Goal: Check status: Check status

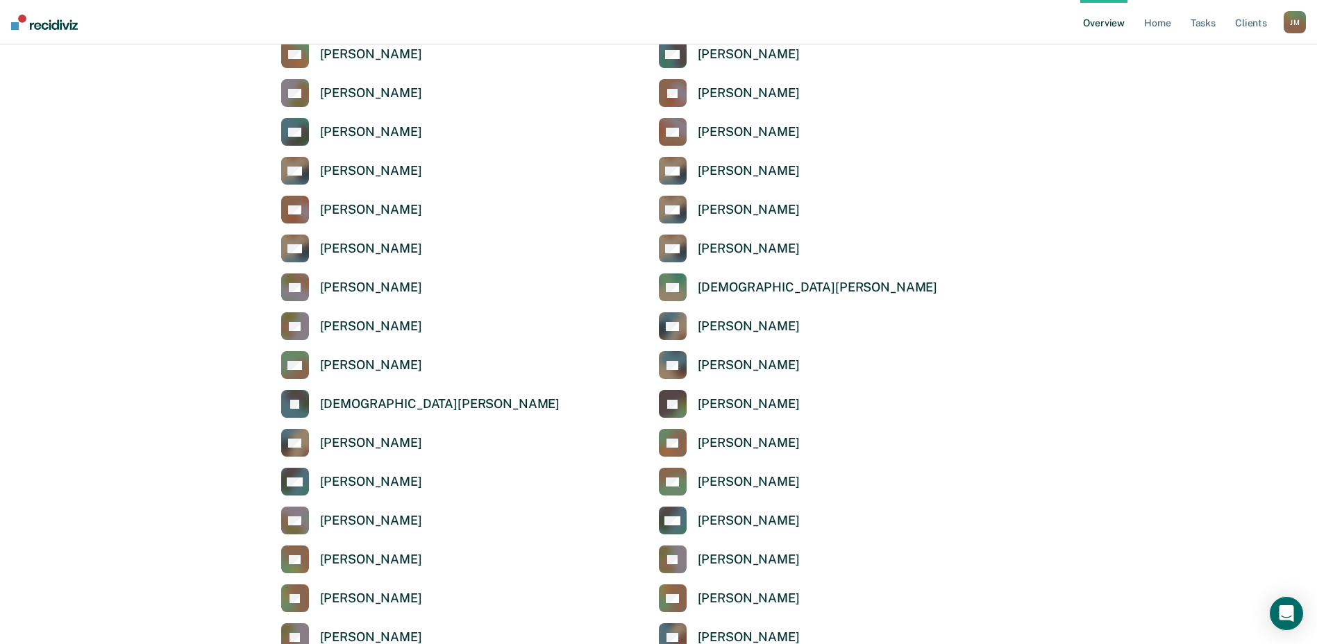
scroll to position [1527, 0]
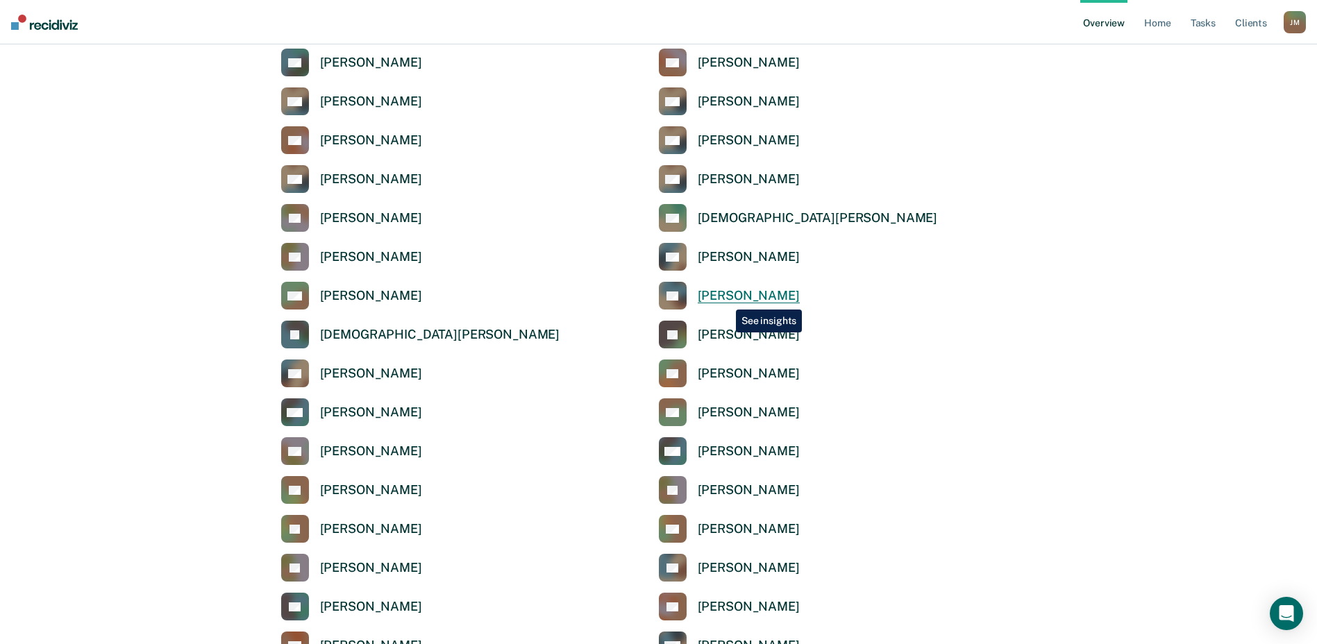
click at [725, 299] on div "[PERSON_NAME]" at bounding box center [749, 296] width 102 height 16
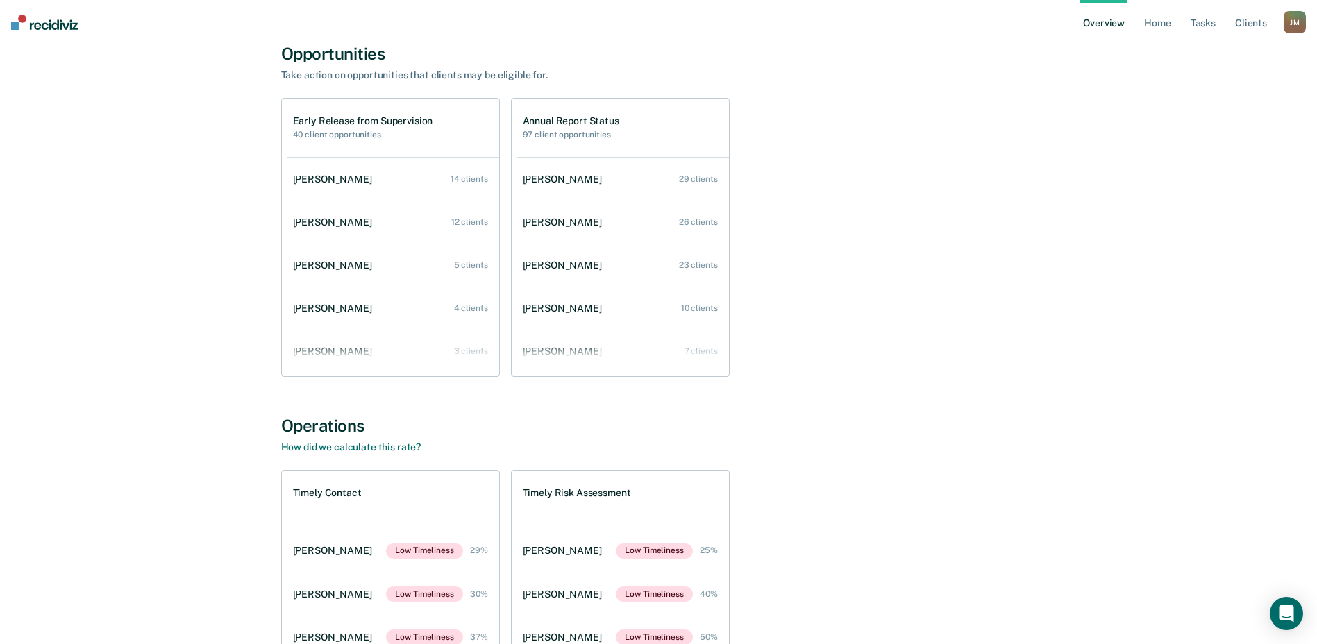
scroll to position [99, 0]
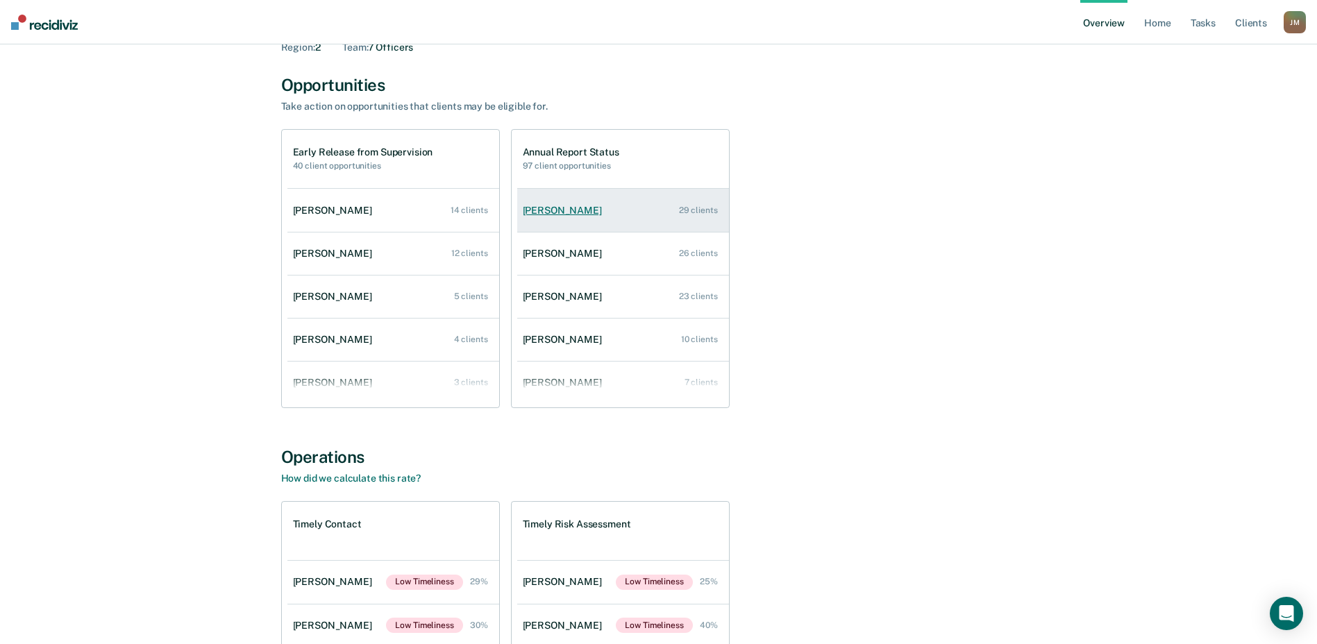
click at [572, 209] on div "[PERSON_NAME]" at bounding box center [565, 211] width 85 height 12
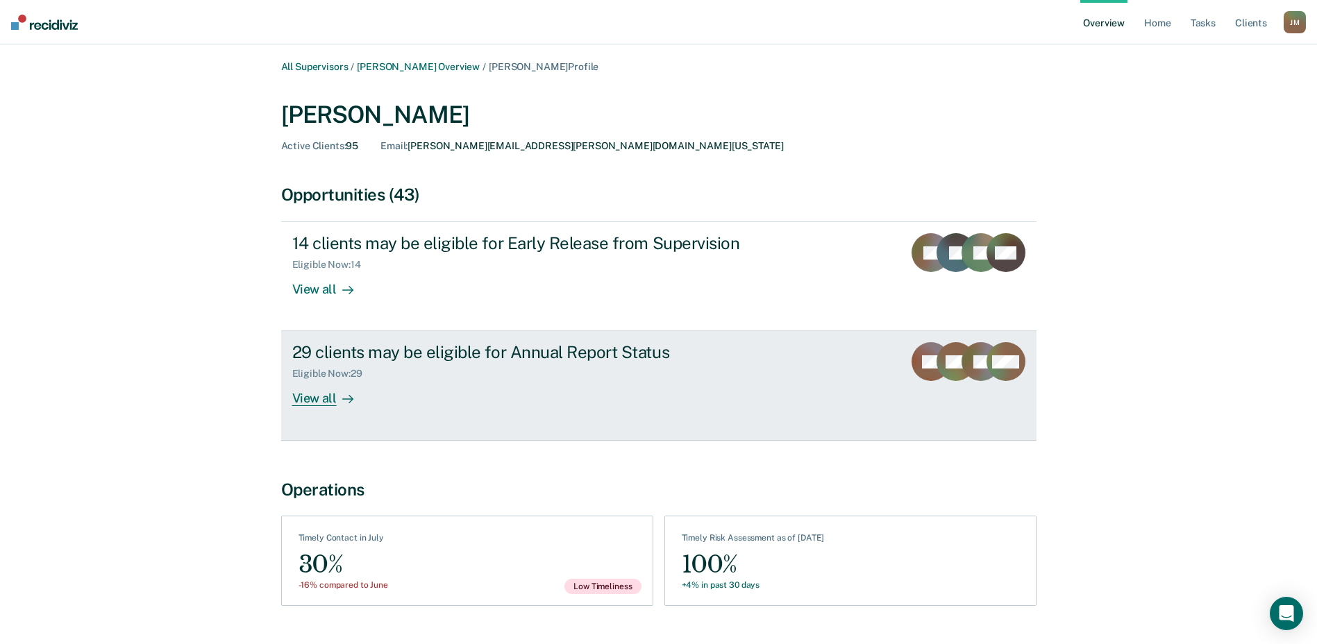
click at [308, 397] on div "View all" at bounding box center [331, 393] width 78 height 27
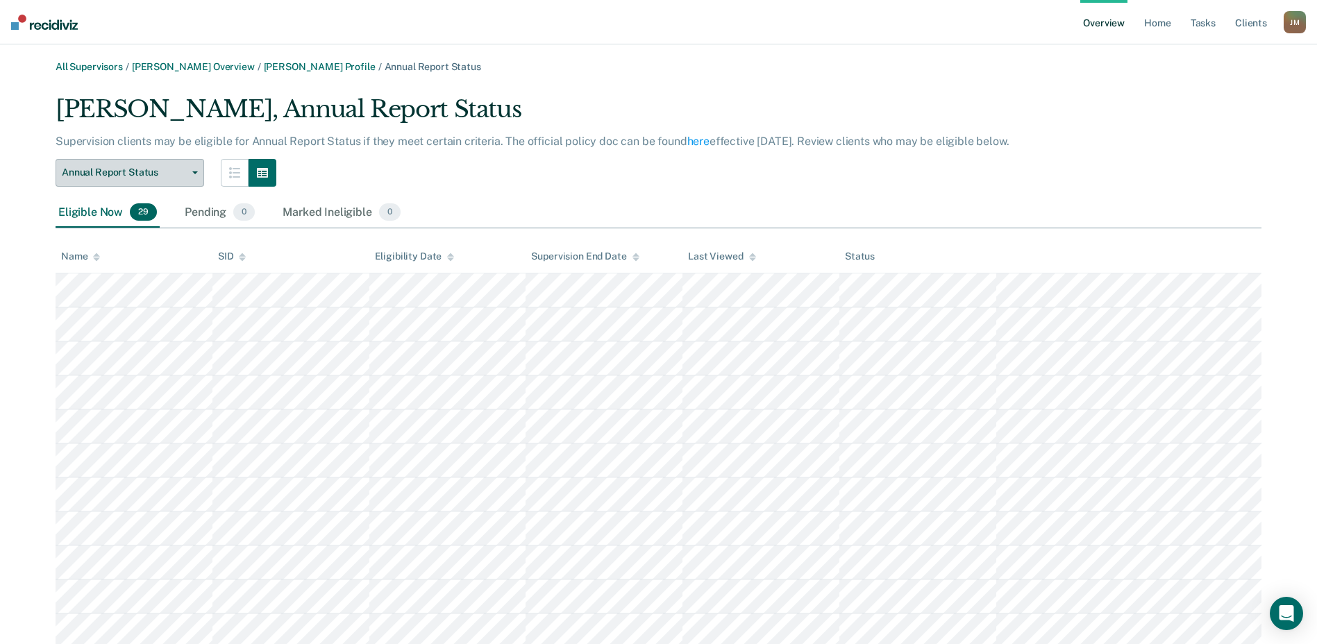
click at [195, 170] on button "Annual Report Status" at bounding box center [130, 173] width 149 height 28
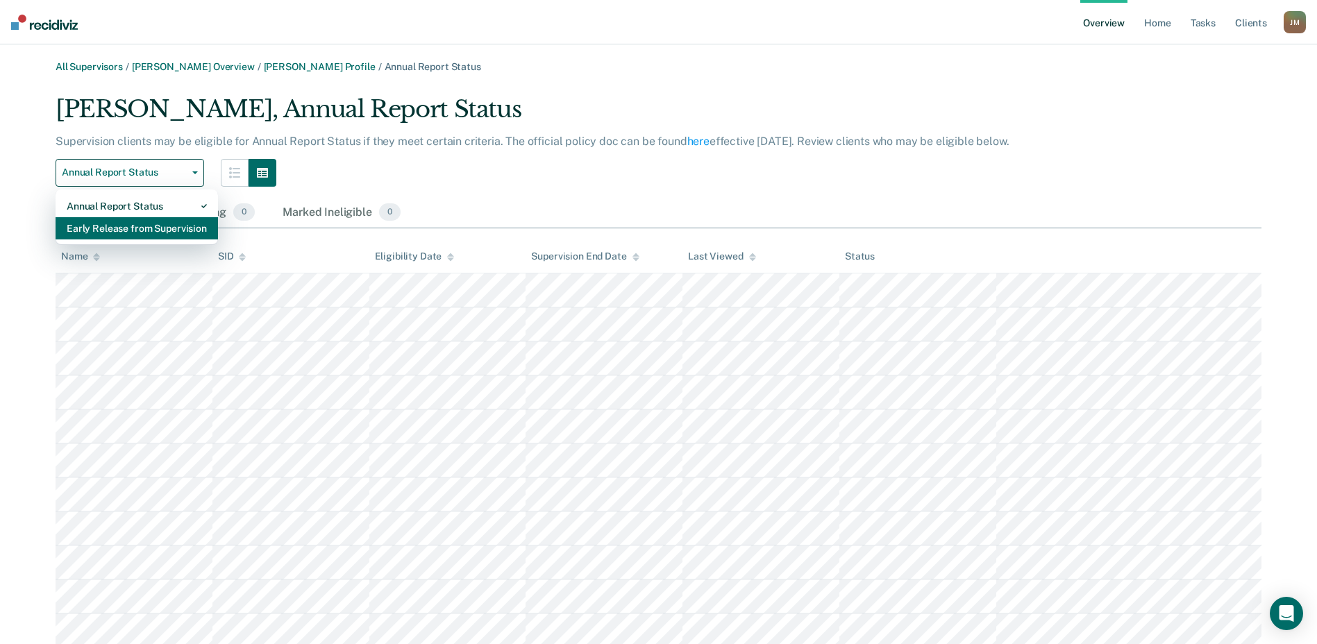
click at [103, 233] on div "Early Release from Supervision" at bounding box center [137, 228] width 140 height 22
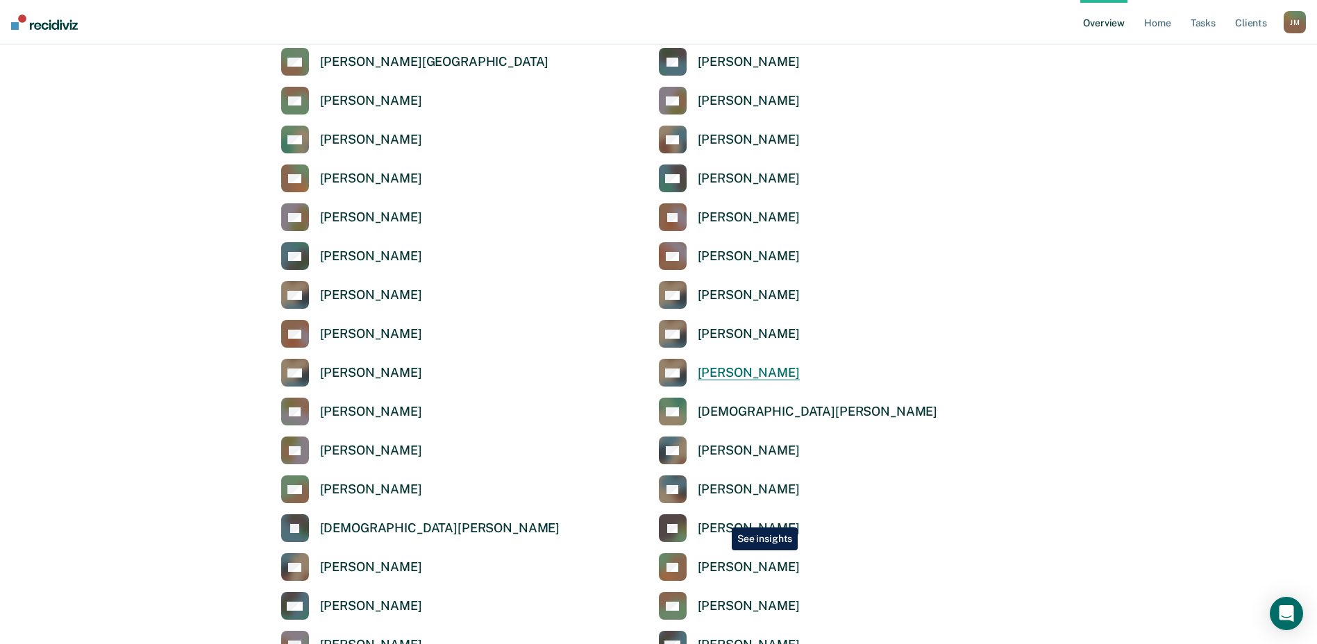
scroll to position [1388, 0]
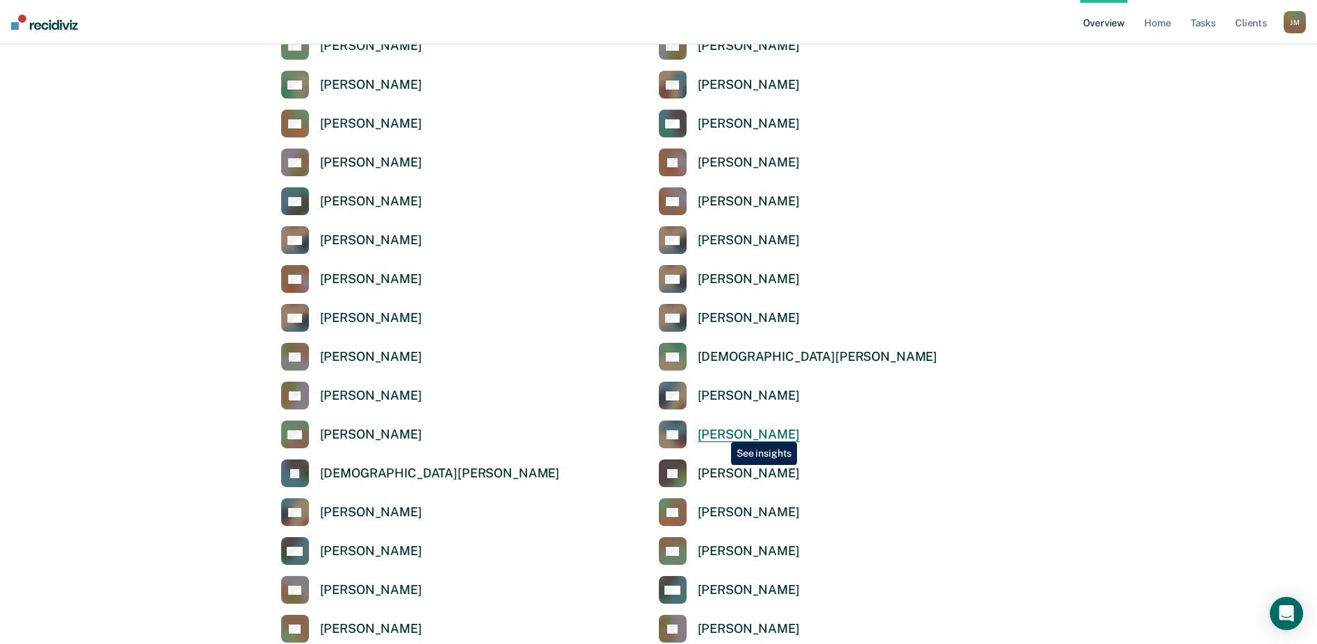
click at [721, 432] on div "[PERSON_NAME]" at bounding box center [749, 435] width 102 height 16
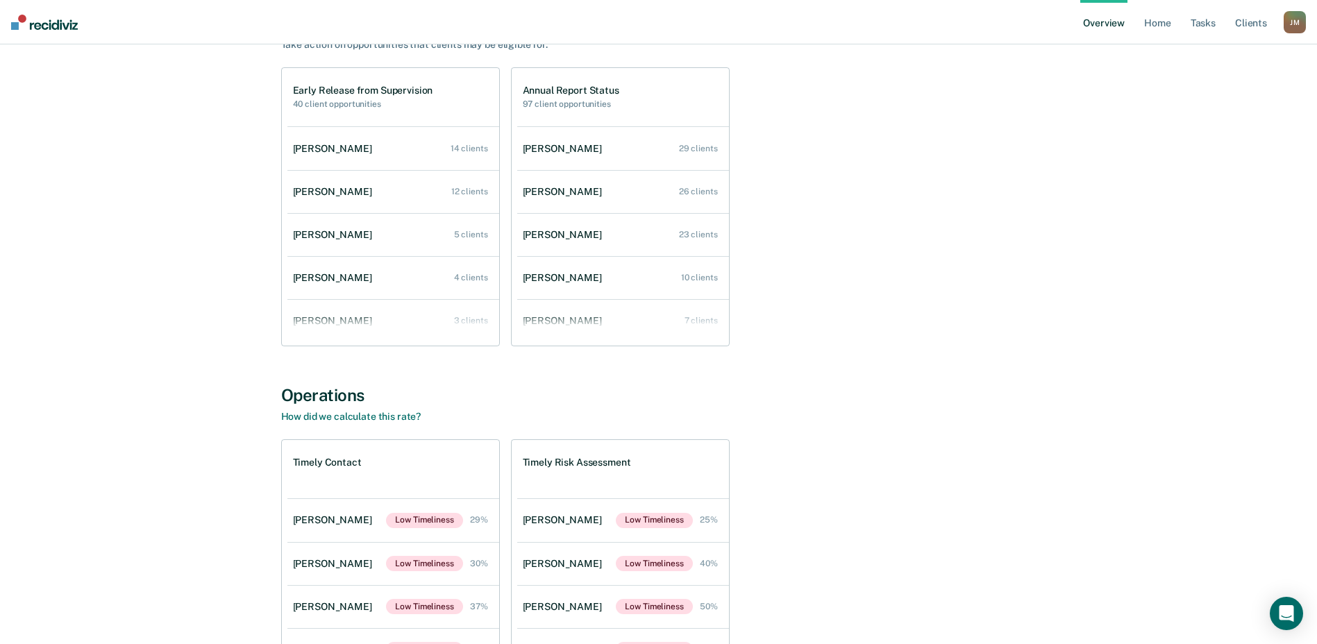
scroll to position [135, 0]
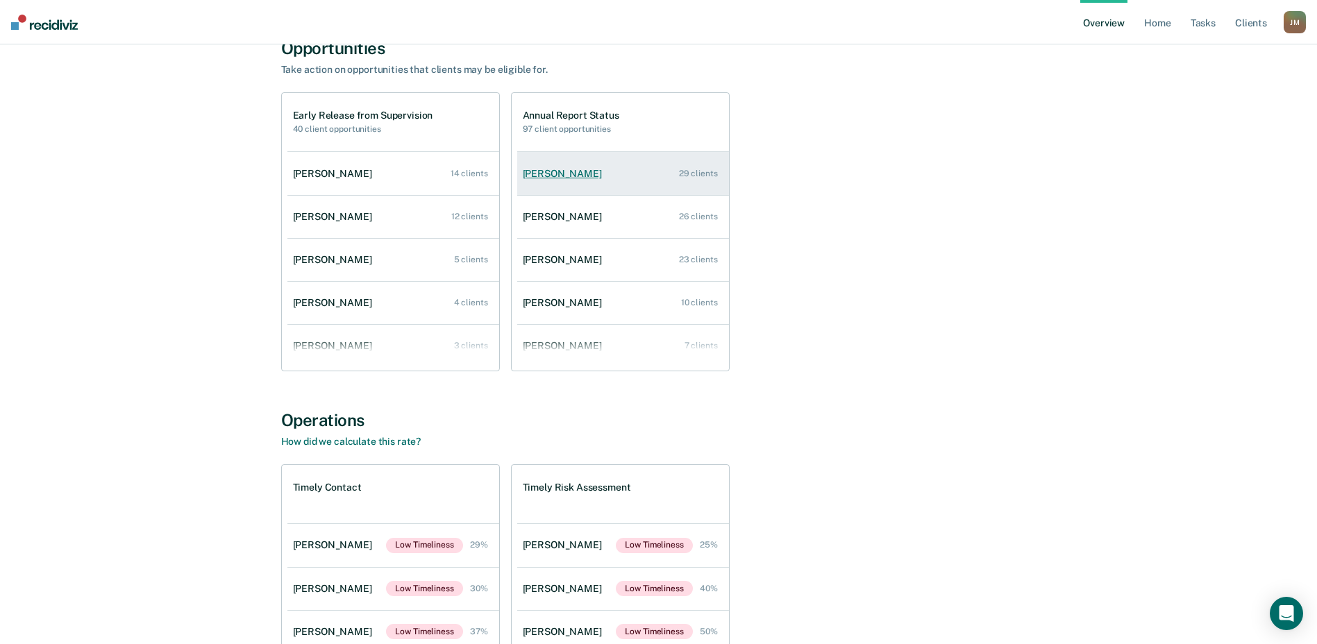
click at [577, 174] on div "[PERSON_NAME]" at bounding box center [565, 174] width 85 height 12
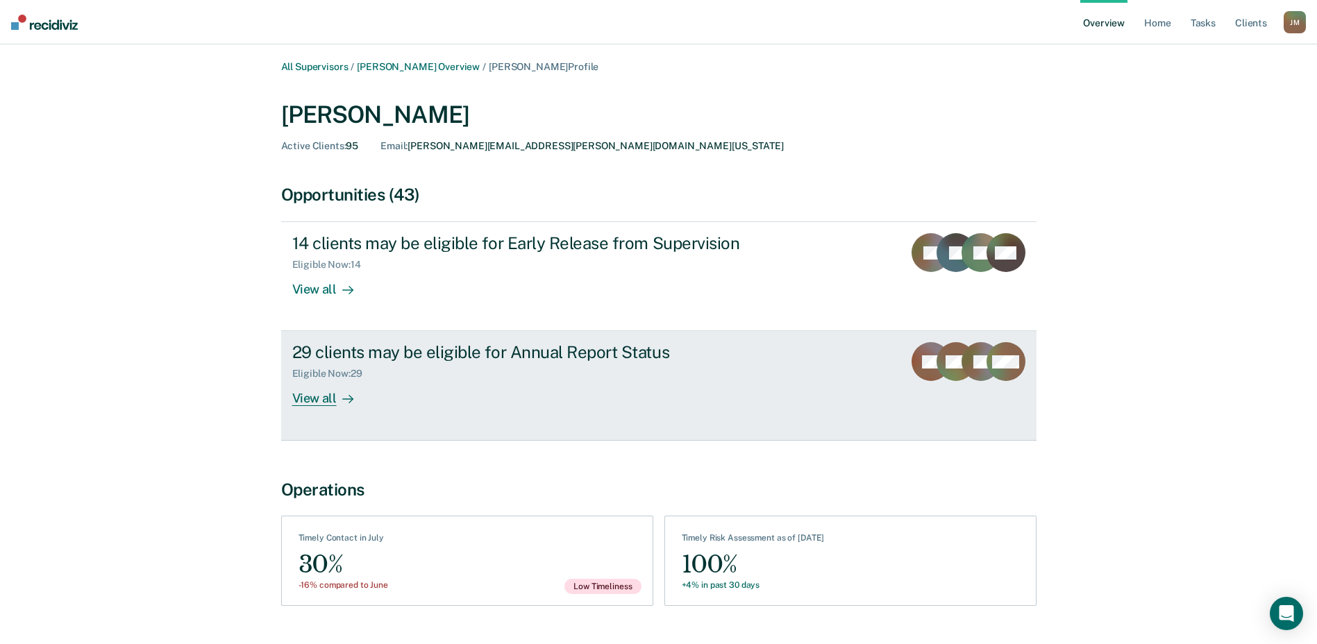
click at [315, 398] on div "View all" at bounding box center [331, 393] width 78 height 27
